Goal: Transaction & Acquisition: Purchase product/service

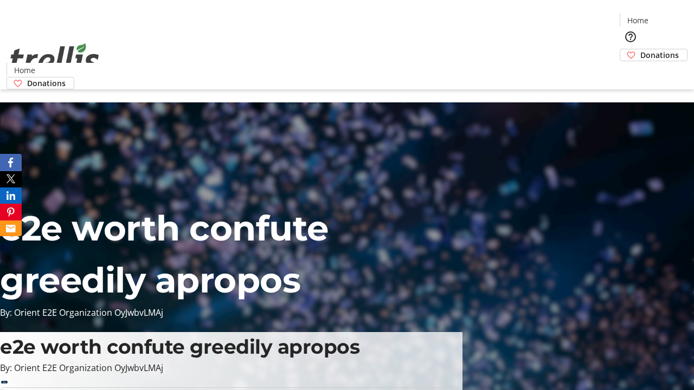
click at [640, 49] on span "Donations" at bounding box center [659, 54] width 38 height 11
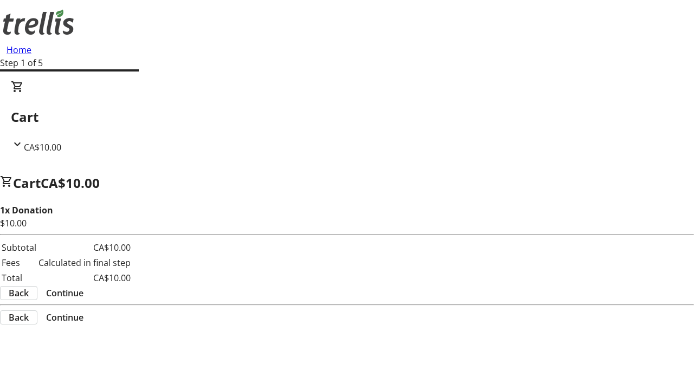
select select "CA"
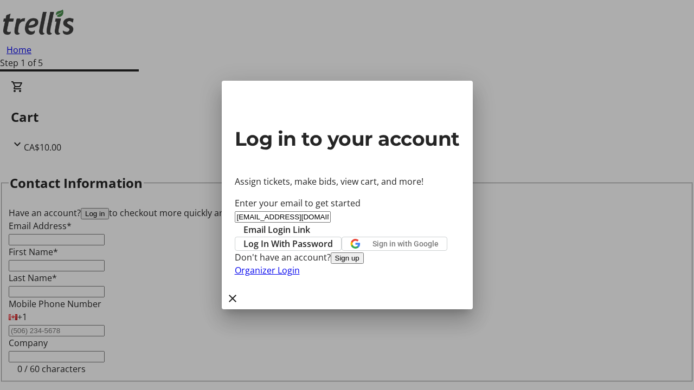
type input "[EMAIL_ADDRESS][DOMAIN_NAME]"
click at [310, 223] on span "Email Login Link" at bounding box center [276, 229] width 67 height 13
